Goal: Use online tool/utility

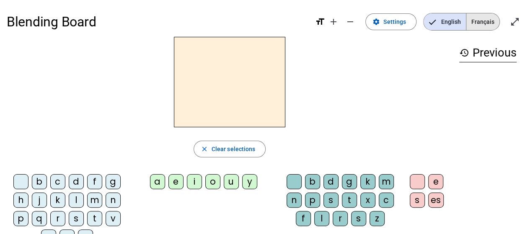
click at [493, 20] on span "Français" at bounding box center [483, 21] width 33 height 17
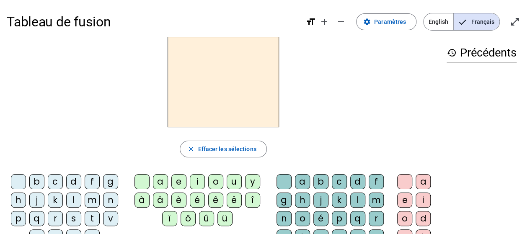
drag, startPoint x: 39, startPoint y: 218, endPoint x: 184, endPoint y: 179, distance: 151.1
click at [39, 218] on div "q" at bounding box center [36, 218] width 15 height 15
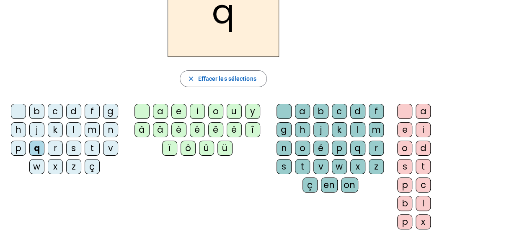
scroll to position [84, 0]
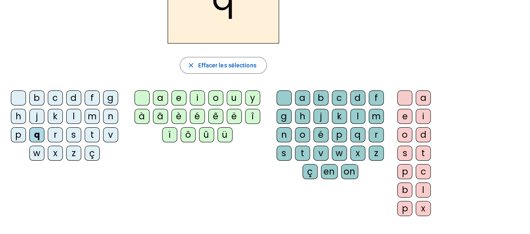
click at [232, 102] on div "u" at bounding box center [234, 98] width 15 height 15
click at [194, 96] on div "i" at bounding box center [197, 98] width 15 height 15
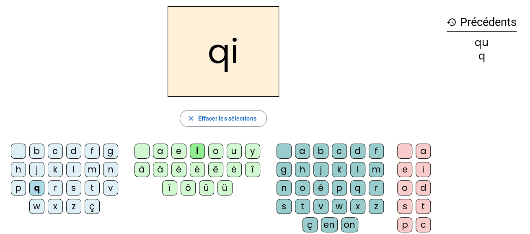
scroll to position [42, 0]
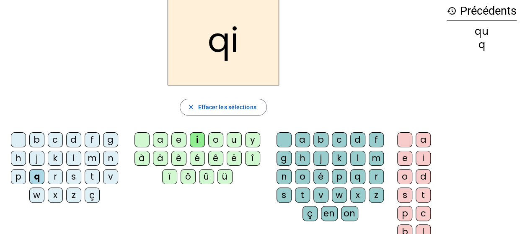
click at [236, 140] on div "u" at bounding box center [234, 139] width 15 height 15
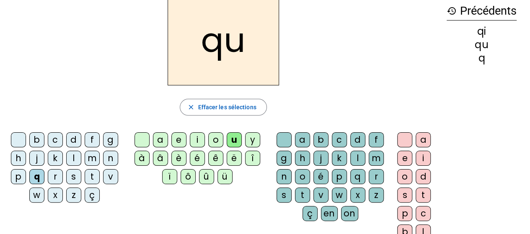
click at [417, 156] on div "i" at bounding box center [423, 158] width 15 height 15
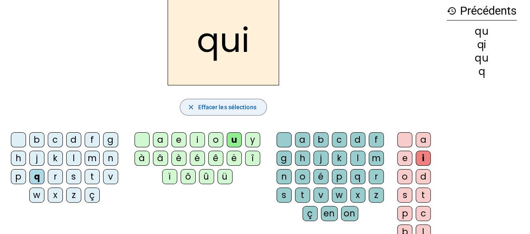
click at [221, 109] on span "Effacer les sélections" at bounding box center [227, 107] width 58 height 10
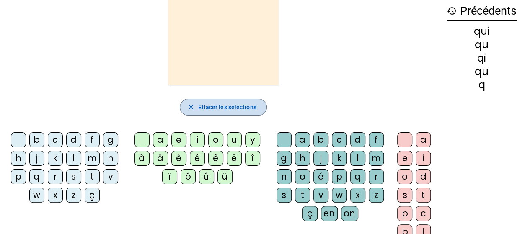
click at [221, 109] on span "Effacer les sélections" at bounding box center [227, 107] width 58 height 10
click at [218, 105] on span "Effacer les sélections" at bounding box center [227, 107] width 58 height 10
drag, startPoint x: 218, startPoint y: 105, endPoint x: 516, endPoint y: 72, distance: 299.5
click at [218, 105] on span "Effacer les sélections" at bounding box center [227, 107] width 58 height 10
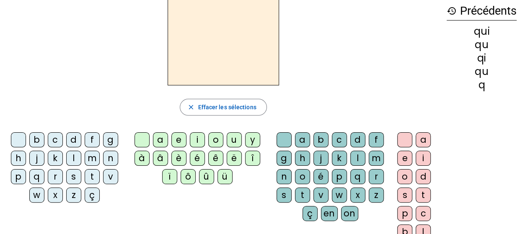
click at [452, 13] on mat-icon "history" at bounding box center [452, 11] width 10 height 10
click at [452, 9] on mat-icon "history" at bounding box center [452, 11] width 10 height 10
click at [472, 8] on h3 "history Précédents" at bounding box center [482, 11] width 70 height 19
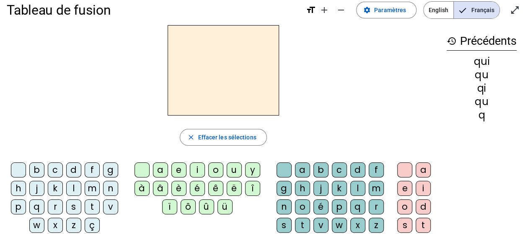
scroll to position [0, 0]
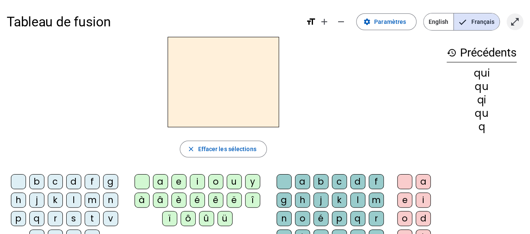
drag, startPoint x: 528, startPoint y: 16, endPoint x: 521, endPoint y: 19, distance: 7.7
click at [523, 18] on div "Tableau de fusion format_size add remove settings Paramètres English Français o…" at bounding box center [265, 197] width 530 height 395
click at [512, 23] on mat-icon "open_in_full" at bounding box center [515, 22] width 10 height 10
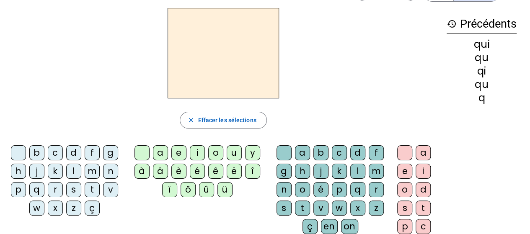
scroll to position [42, 0]
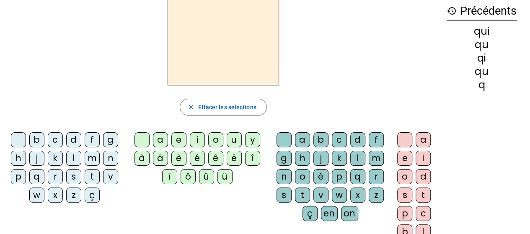
click at [37, 180] on div "q" at bounding box center [36, 176] width 15 height 15
click at [230, 141] on div "u" at bounding box center [234, 139] width 15 height 15
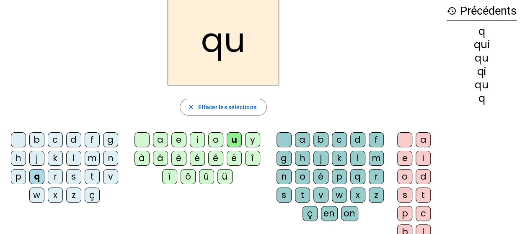
click at [421, 156] on div "i" at bounding box center [423, 158] width 15 height 15
